Goal: Task Accomplishment & Management: Manage account settings

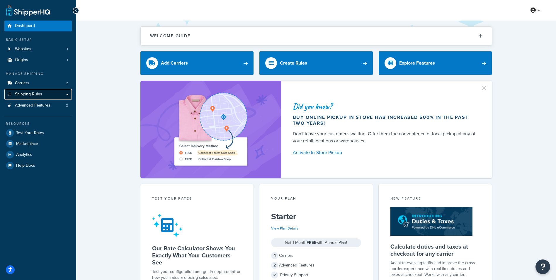
click at [36, 92] on span "Shipping Rules" at bounding box center [28, 94] width 27 height 5
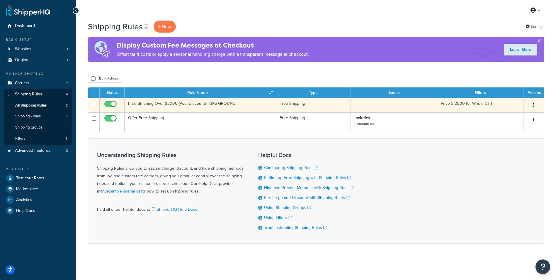
click at [536, 103] on button "button" at bounding box center [534, 105] width 8 height 9
click at [521, 116] on link "Edit" at bounding box center [515, 116] width 46 height 12
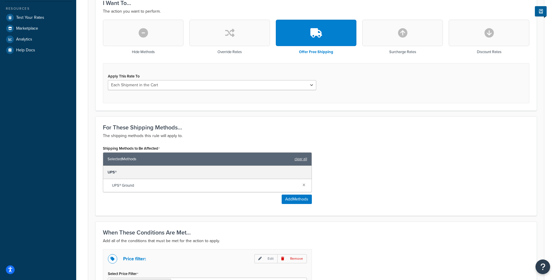
scroll to position [176, 0]
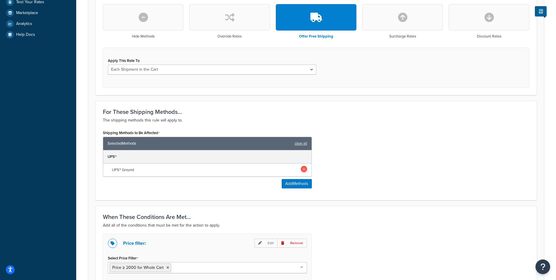
click at [305, 170] on link at bounding box center [304, 169] width 6 height 6
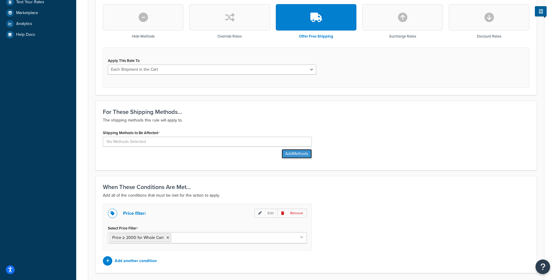
click at [300, 153] on button "Add Methods" at bounding box center [297, 153] width 30 height 9
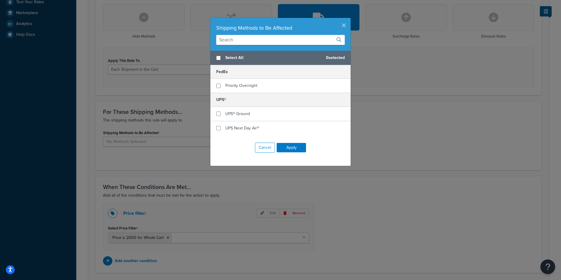
click at [250, 41] on input "text" at bounding box center [280, 40] width 128 height 10
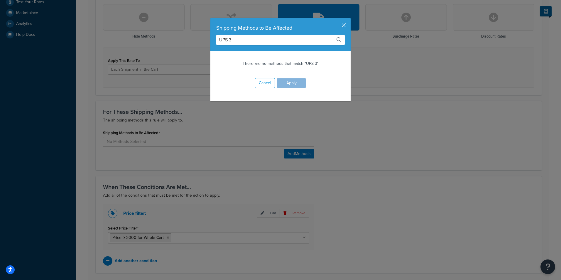
type input "UPS 3"
click at [349, 19] on button "button" at bounding box center [349, 18] width 1 height 1
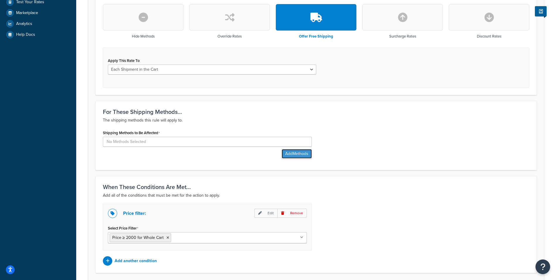
click at [305, 153] on button "Add Methods" at bounding box center [297, 153] width 30 height 9
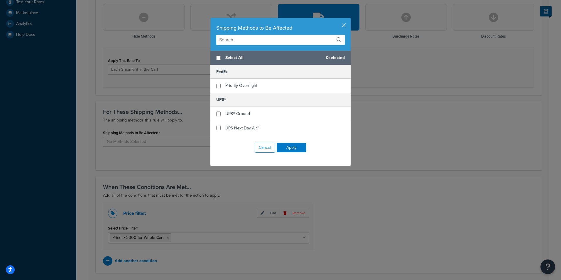
click at [337, 41] on icon at bounding box center [338, 39] width 5 height 5
click at [336, 39] on icon at bounding box center [338, 39] width 5 height 5
click at [349, 19] on button "button" at bounding box center [349, 18] width 1 height 1
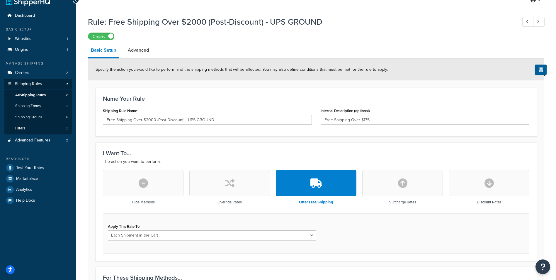
scroll to position [0, 0]
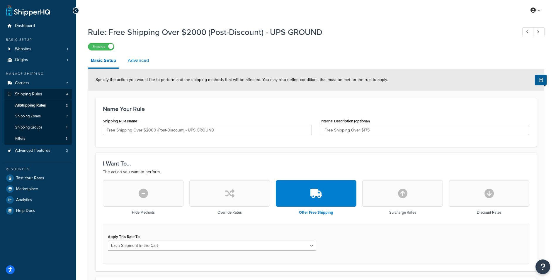
click at [142, 62] on link "Advanced" at bounding box center [138, 60] width 27 height 14
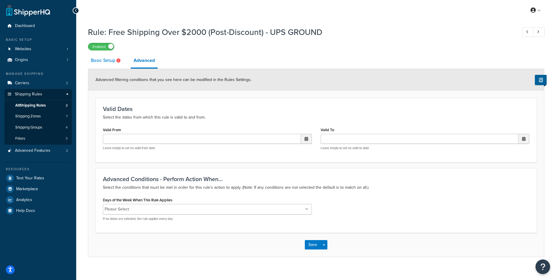
click at [104, 61] on link "Basic Setup" at bounding box center [106, 60] width 37 height 14
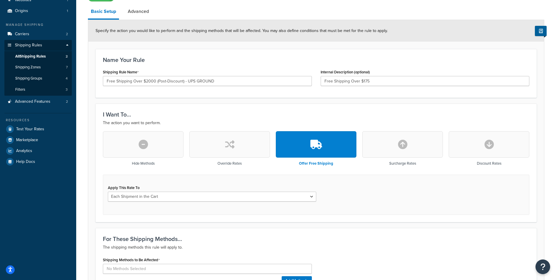
scroll to position [88, 0]
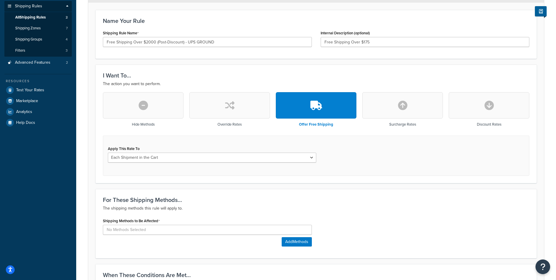
click at [489, 109] on icon "button" at bounding box center [489, 105] width 9 height 9
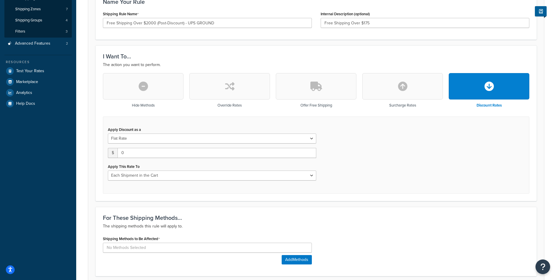
scroll to position [117, 0]
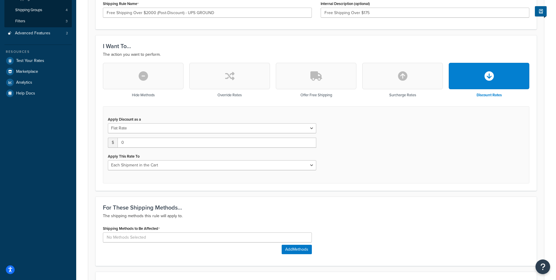
click at [232, 81] on icon "button" at bounding box center [229, 75] width 9 height 9
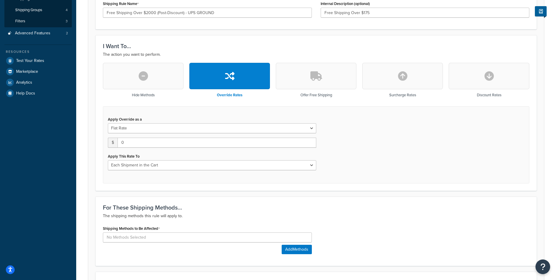
click at [305, 76] on button "button" at bounding box center [316, 76] width 81 height 26
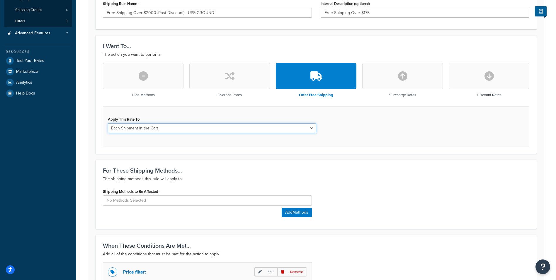
click at [314, 131] on select "Each Shipment in the Cart Each Shipping Group in the Cart Each Item within a Sh…" at bounding box center [212, 128] width 209 height 10
click at [108, 123] on select "Each Shipment in the Cart Each Shipping Group in the Cart Each Item within a Sh…" at bounding box center [212, 128] width 209 height 10
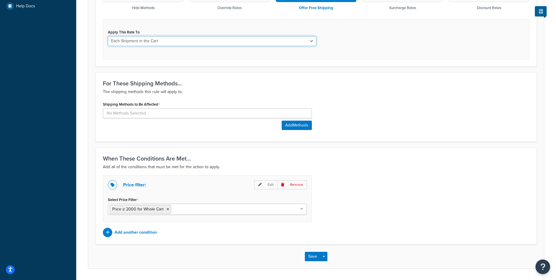
scroll to position [205, 0]
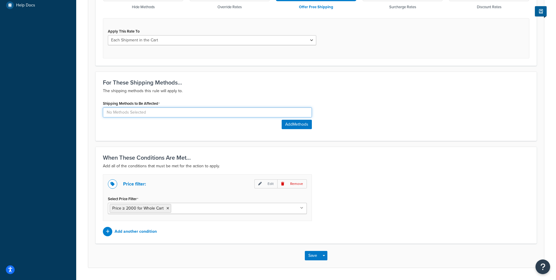
click at [228, 114] on input at bounding box center [207, 112] width 209 height 10
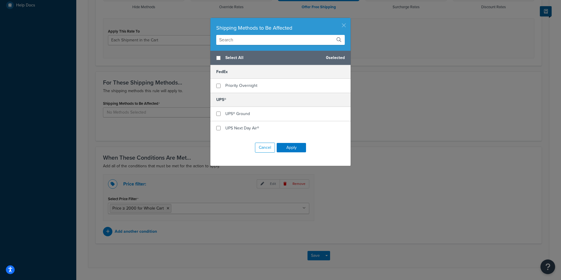
click at [349, 19] on button "button" at bounding box center [349, 18] width 1 height 1
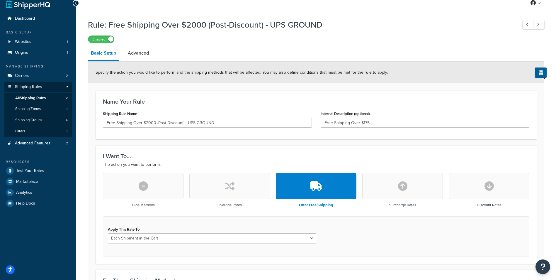
scroll to position [0, 0]
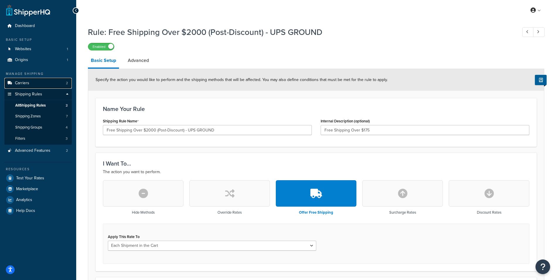
click at [31, 81] on link "Carriers 2" at bounding box center [37, 83] width 67 height 11
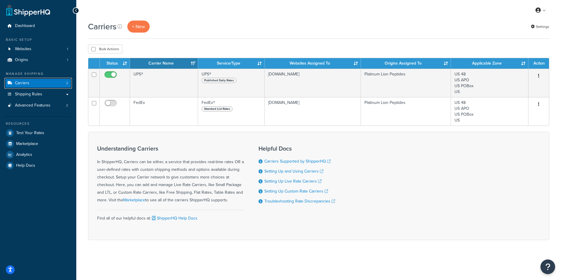
click at [25, 81] on span "Carriers" at bounding box center [22, 83] width 14 height 5
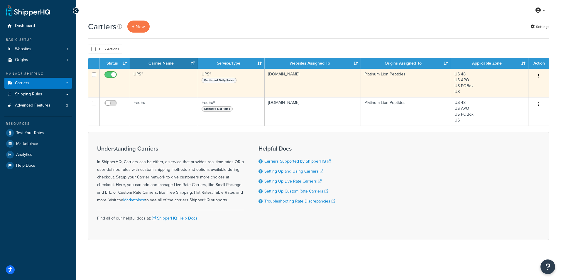
click at [539, 77] on button "button" at bounding box center [538, 75] width 8 height 9
click at [521, 88] on link "Edit" at bounding box center [515, 88] width 46 height 12
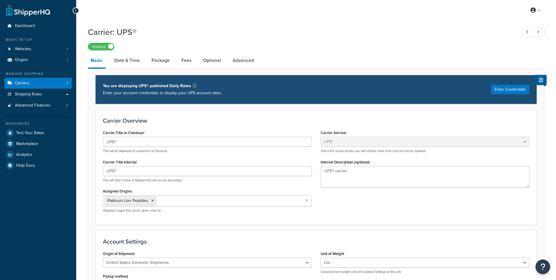
select select "ups"
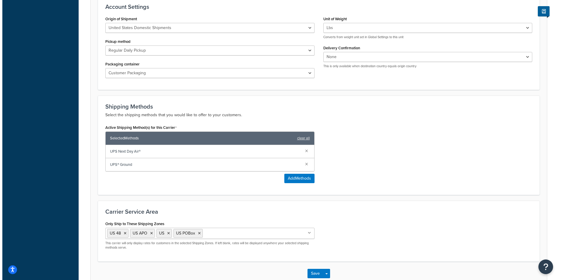
scroll to position [264, 0]
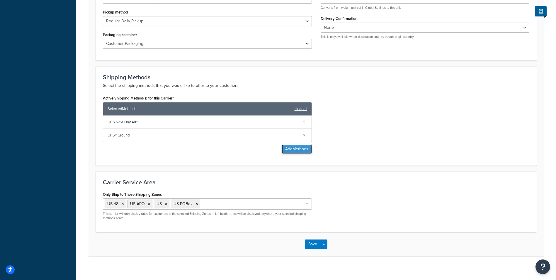
click at [301, 148] on button "Add Methods" at bounding box center [297, 148] width 30 height 9
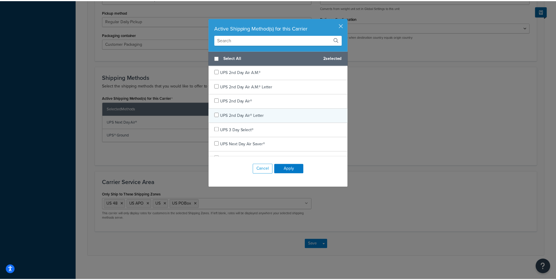
scroll to position [29, 0]
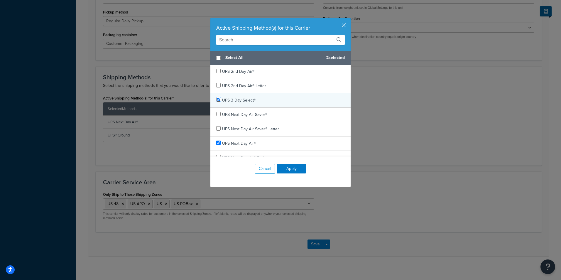
click at [216, 100] on input "checkbox" at bounding box center [218, 99] width 4 height 4
checkbox input "true"
click at [292, 166] on button "Apply" at bounding box center [291, 168] width 29 height 9
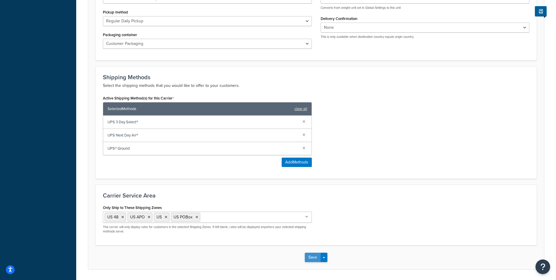
click at [316, 256] on button "Save" at bounding box center [313, 257] width 16 height 9
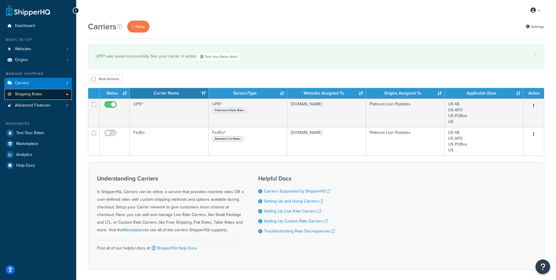
click at [43, 94] on link "Shipping Rules" at bounding box center [37, 94] width 67 height 11
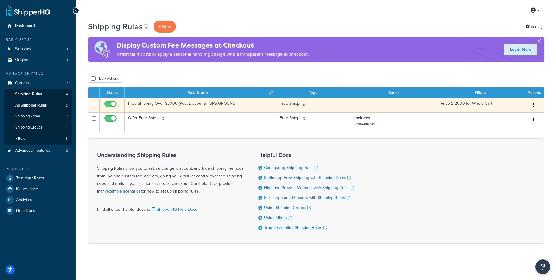
click at [535, 104] on button "button" at bounding box center [534, 105] width 8 height 9
click at [504, 116] on link "Edit" at bounding box center [515, 116] width 46 height 12
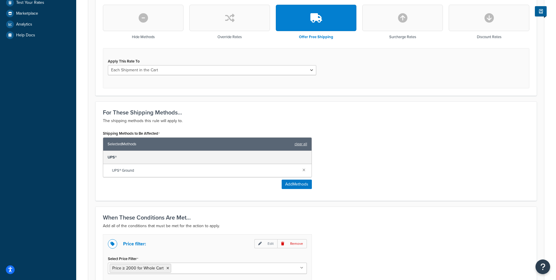
scroll to position [176, 0]
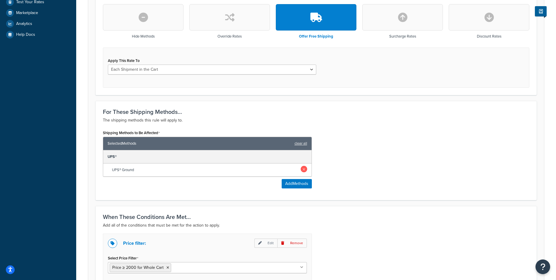
click at [304, 170] on link at bounding box center [304, 169] width 6 height 6
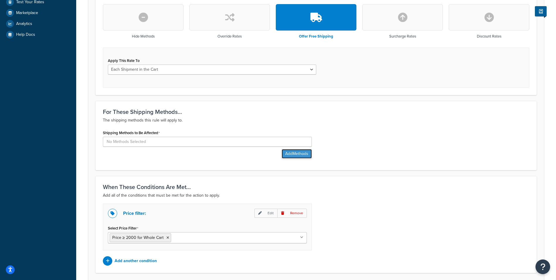
click at [304, 154] on button "Add Methods" at bounding box center [297, 153] width 30 height 9
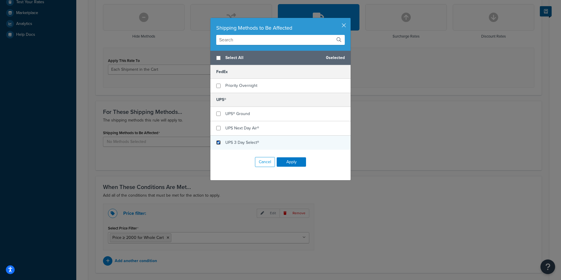
click at [217, 143] on input "checkbox" at bounding box center [218, 142] width 4 height 4
checkbox input "true"
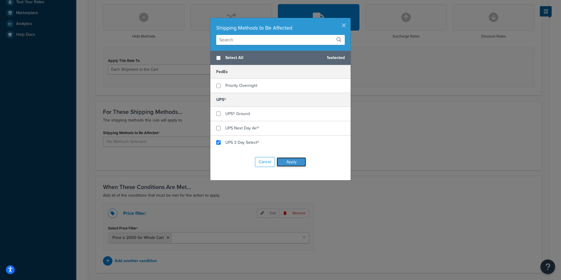
click at [291, 161] on button "Apply" at bounding box center [291, 161] width 29 height 9
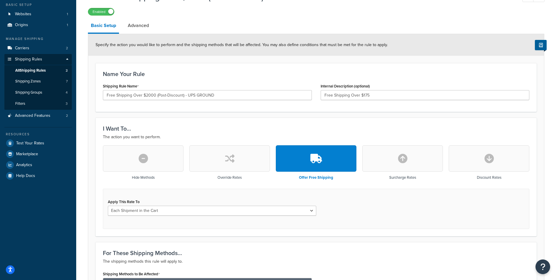
scroll to position [0, 0]
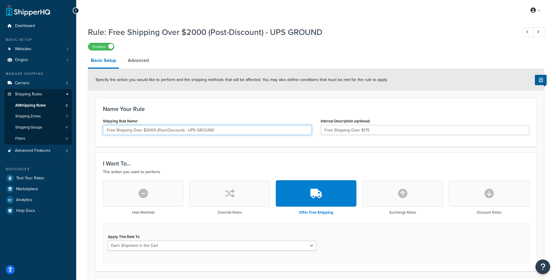
click at [234, 132] on input "Free Shipping Over $2000 (Post-Discount) - UPS GROUND" at bounding box center [207, 130] width 209 height 10
click at [155, 132] on input "Free Shipping Over $2000 (Post-Discount) - UPS GROUND" at bounding box center [207, 130] width 209 height 10
click at [210, 131] on input "Free Shipping Over $250 (Post-Discount) - UPS GROUND" at bounding box center [207, 130] width 209 height 10
click at [195, 132] on input "Free Shipping Over $250 (Post-Discount) - UPS # Da" at bounding box center [207, 130] width 209 height 10
click at [206, 132] on input "Free Shipping Over $250 (Post-Discount) - UPS 3 Da" at bounding box center [207, 130] width 209 height 10
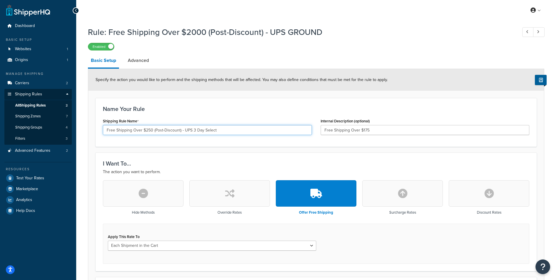
click at [179, 132] on input "Free Shipping Over $250 (Post-Discount) - UPS 3 Day Select" at bounding box center [207, 130] width 209 height 10
click at [180, 130] on input "Free Shipping Over $250 (Post-Discount) - UPS 3 Day Select" at bounding box center [207, 130] width 209 height 10
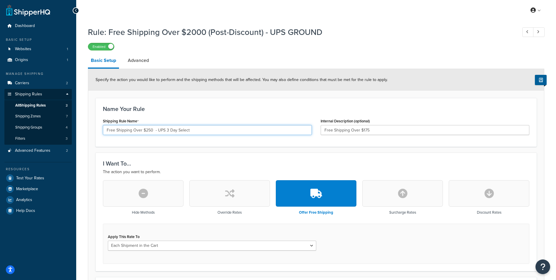
click at [158, 131] on input "Free Shipping Over $250 - UPS 3 Day Select" at bounding box center [207, 130] width 209 height 10
type input "Free Shipping Over $250 - UPS 3 Day Select"
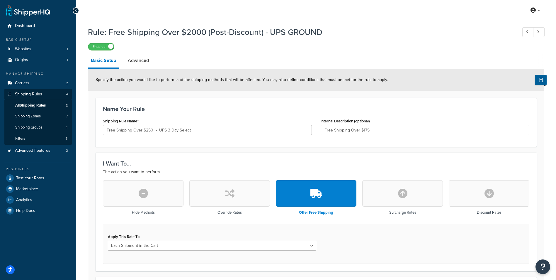
click at [218, 156] on div "I Want To... The action you want to perform. Hide Methods Override Rates Offer …" at bounding box center [316, 212] width 441 height 118
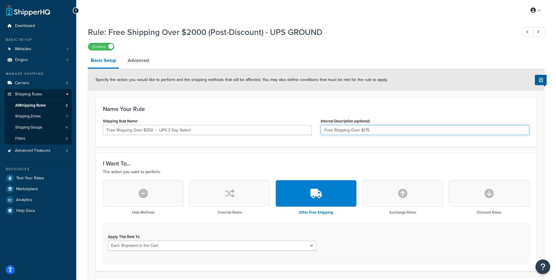
click at [379, 131] on input "Free Shipping Over $175" at bounding box center [425, 130] width 209 height 10
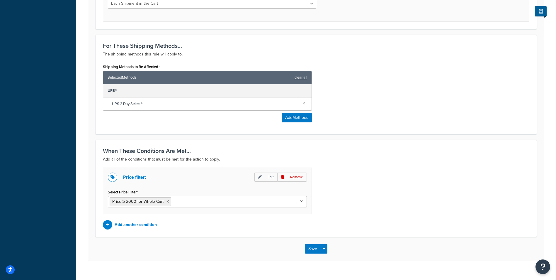
scroll to position [253, 0]
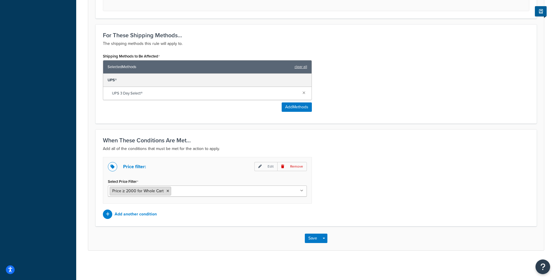
type input "Free Shipping Over $250"
click at [161, 191] on span "Price ≥ 2000 for Whole Cart" at bounding box center [137, 191] width 51 height 6
click at [269, 166] on p "Edit" at bounding box center [266, 166] width 23 height 9
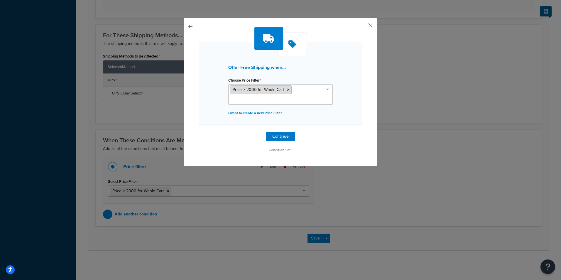
click at [254, 91] on span "Price ≥ 2000 for Whole Cart" at bounding box center [258, 90] width 51 height 6
click at [255, 90] on span "Price ≥ 2000 for Whole Cart" at bounding box center [258, 90] width 51 height 6
click at [264, 112] on p "I want to create a new Price Filter" at bounding box center [280, 113] width 104 height 8
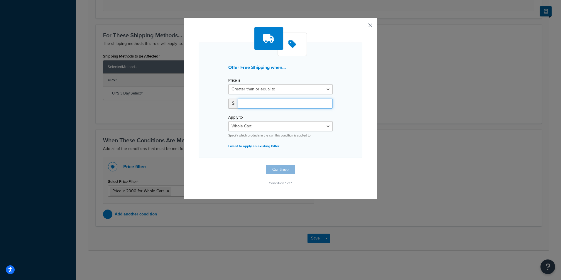
click at [264, 107] on input "number" at bounding box center [285, 104] width 95 height 10
type input "250"
click at [283, 167] on button "Continue" at bounding box center [280, 169] width 29 height 9
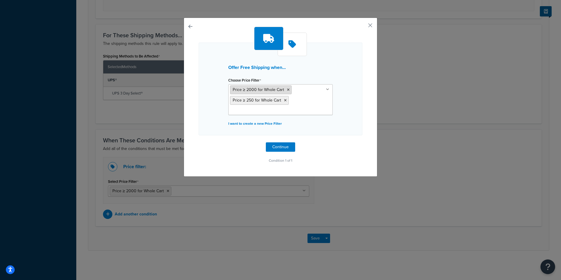
click at [287, 89] on icon at bounding box center [288, 90] width 3 height 4
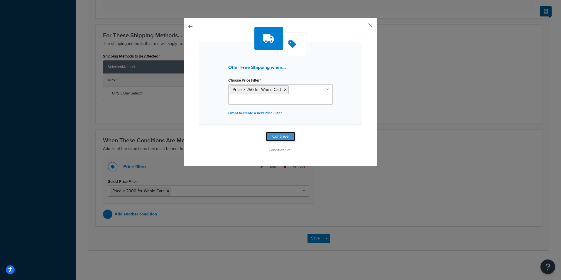
click at [287, 134] on button "Continue" at bounding box center [280, 136] width 29 height 9
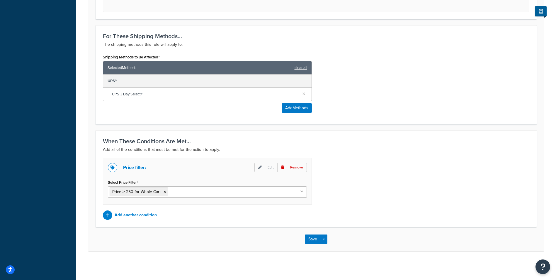
scroll to position [253, 0]
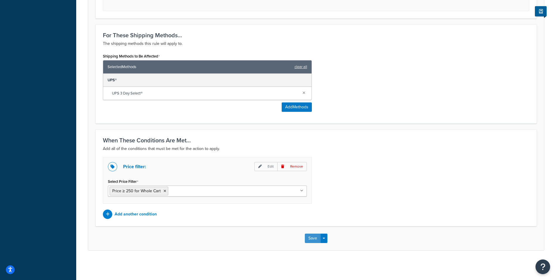
drag, startPoint x: 312, startPoint y: 237, endPoint x: 311, endPoint y: 233, distance: 3.9
click at [312, 237] on button "Save" at bounding box center [313, 237] width 16 height 9
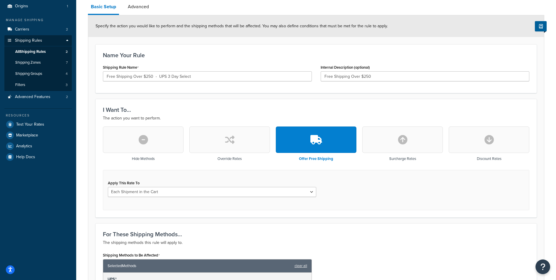
scroll to position [88, 0]
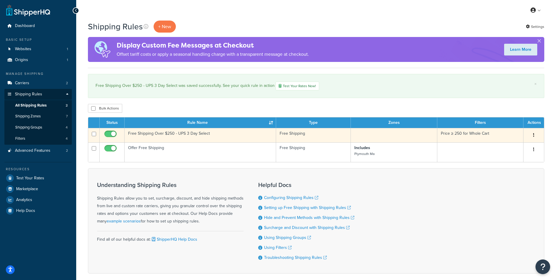
click at [106, 134] on input "checkbox" at bounding box center [111, 135] width 16 height 7
checkbox input "false"
